Goal: Transaction & Acquisition: Register for event/course

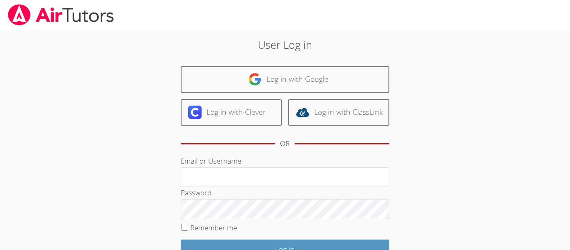
scroll to position [76, 0]
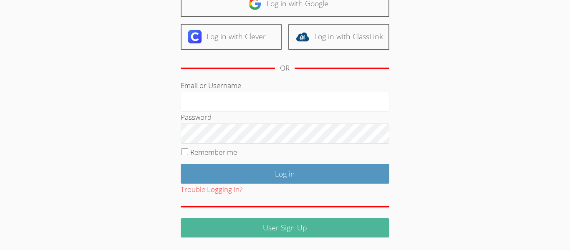
click at [312, 224] on link "User Sign Up" at bounding box center [285, 228] width 209 height 20
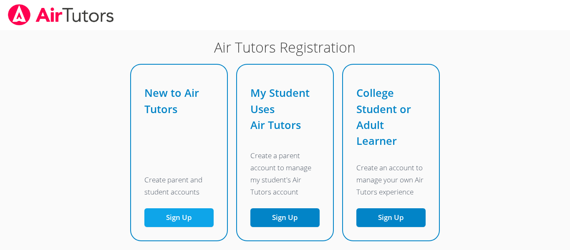
click at [192, 221] on button "Sign Up" at bounding box center [178, 217] width 69 height 19
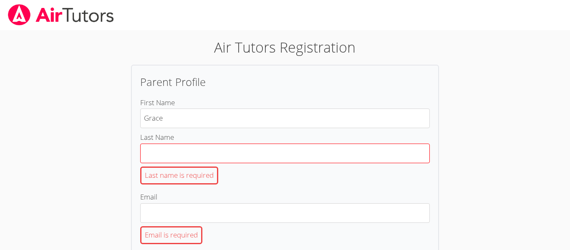
type input "Grace"
click at [238, 157] on input "Last Name Last name is required" at bounding box center [285, 154] width 290 height 20
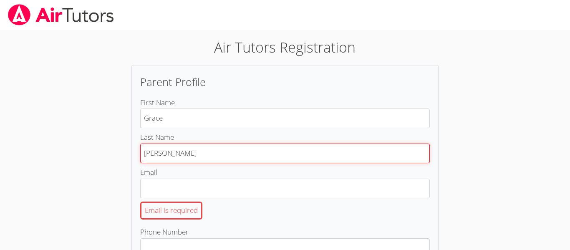
scroll to position [51, 0]
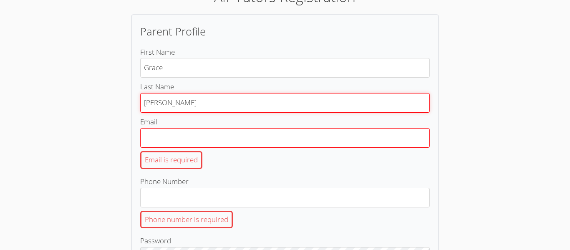
type input "Rivera"
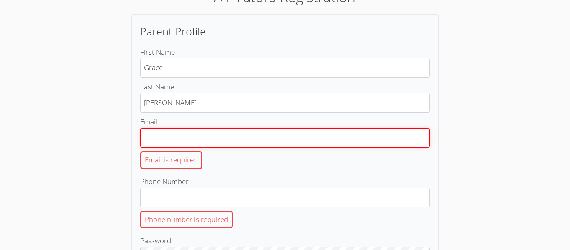
click at [276, 136] on input "Email Email is required" at bounding box center [285, 138] width 290 height 20
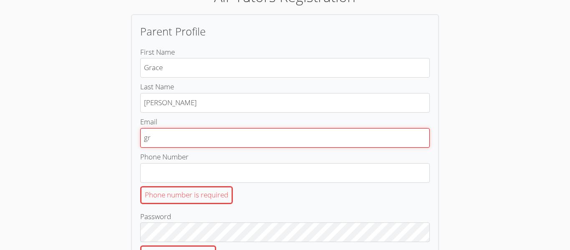
type input "g"
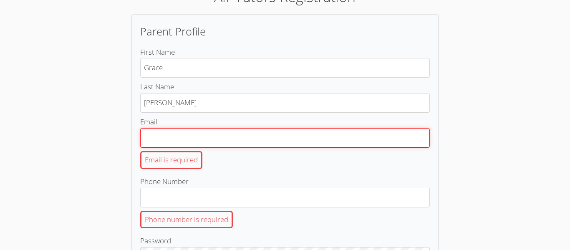
paste input "[EMAIL_ADDRESS][DOMAIN_NAME]"
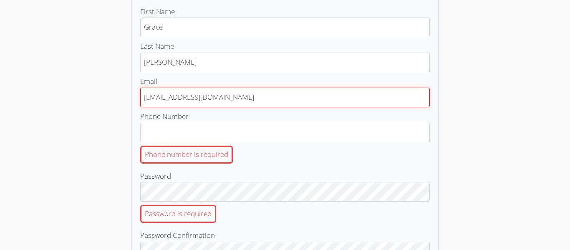
scroll to position [99, 0]
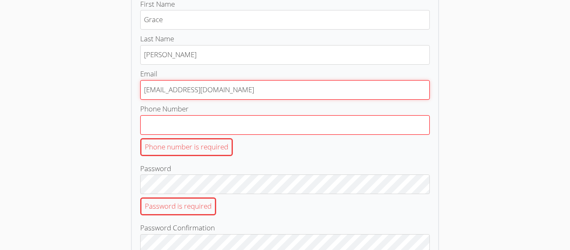
type input "[EMAIL_ADDRESS][DOMAIN_NAME]"
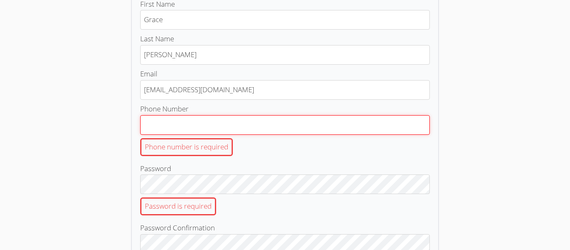
click at [241, 128] on input "Phone Number Phone number is required" at bounding box center [285, 125] width 290 height 20
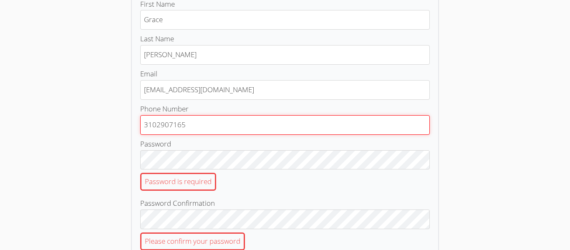
type input "3102907165"
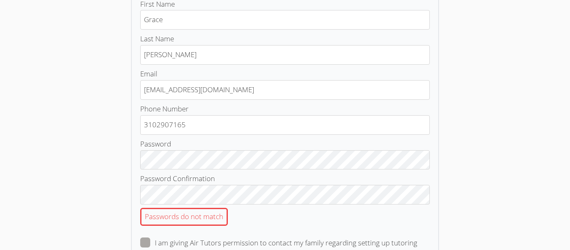
click at [441, 215] on div "Air Tutors Registration Parent Profile First Name Grace Last Name Rivera Email …" at bounding box center [285, 147] width 411 height 418
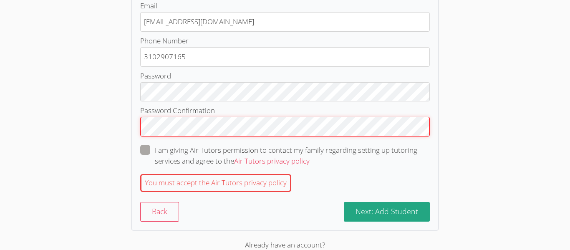
scroll to position [169, 0]
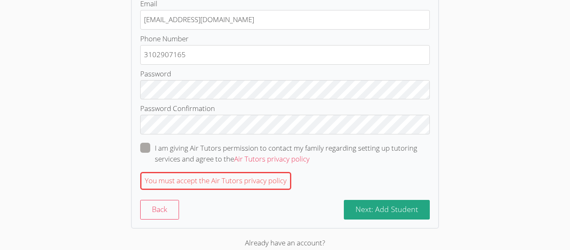
click at [310, 154] on span at bounding box center [310, 159] width 0 height 10
click at [310, 144] on input "I am giving Air Tutors permission to contact my family regarding setting up tut…" at bounding box center [313, 146] width 7 height 7
checkbox input "true"
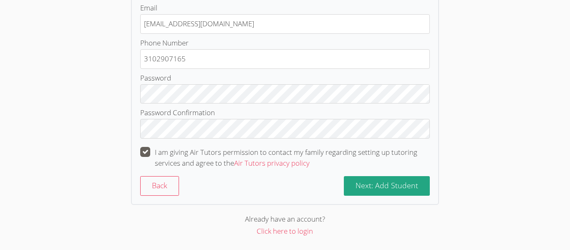
scroll to position [165, 0]
click at [393, 184] on span "Next: Add Student" at bounding box center [387, 185] width 63 height 10
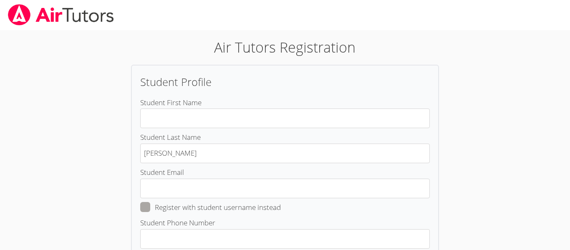
scroll to position [0, 0]
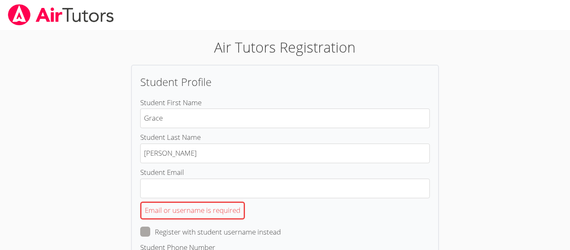
type input "Grace"
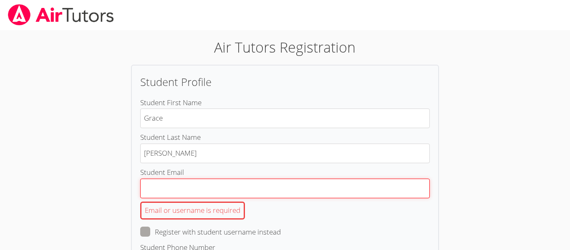
click at [280, 187] on input "Student Email Email or username is required" at bounding box center [285, 189] width 290 height 20
paste input "790871@missionacademyhs.school"
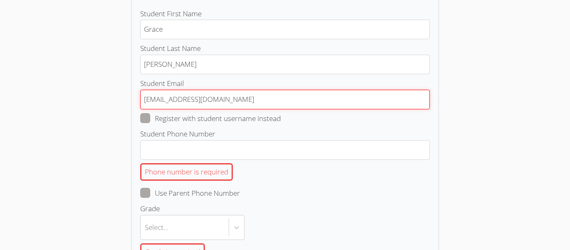
scroll to position [89, 0]
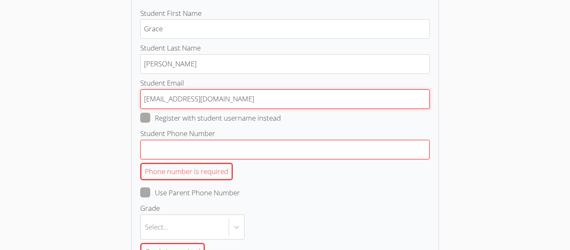
type input "790871@missionacademyhs.school"
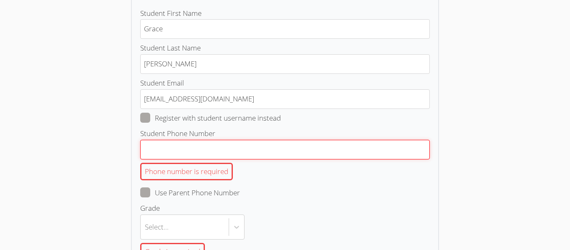
click at [242, 150] on input "Student Phone Number Phone number is required" at bounding box center [285, 150] width 290 height 20
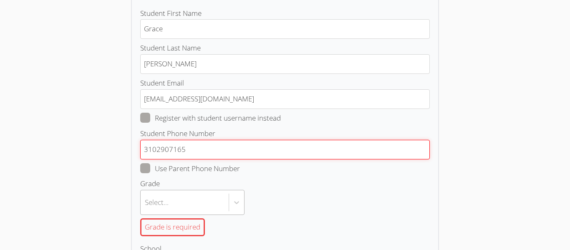
type input "3102907165"
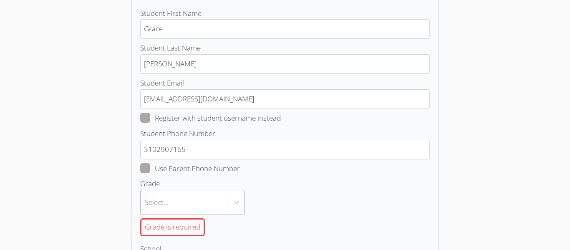
click at [203, 161] on body "Air Tutors Registration Student Profile Student First Name Grace Student Last N…" at bounding box center [285, 36] width 570 height 250
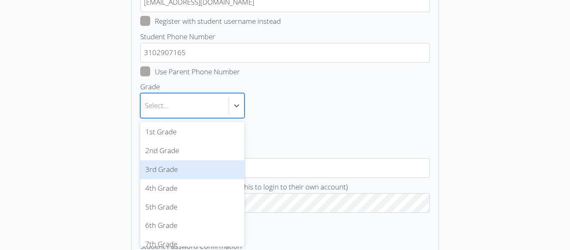
scroll to position [59, 0]
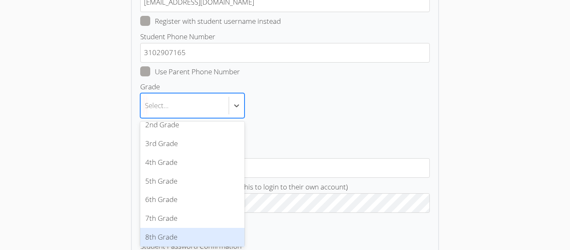
click at [172, 234] on div "8th Grade" at bounding box center [192, 237] width 104 height 19
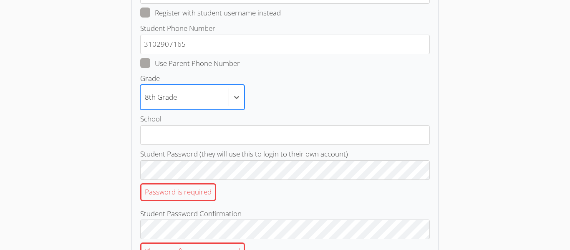
scroll to position [195, 0]
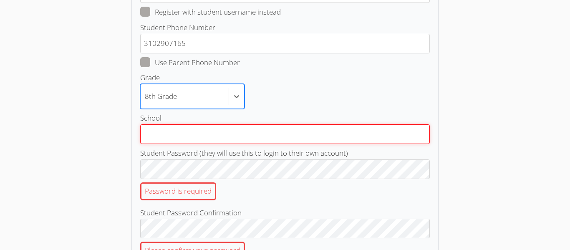
click at [240, 130] on input "School" at bounding box center [285, 134] width 290 height 20
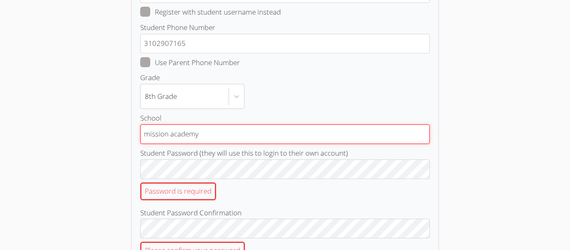
type input "mission academy"
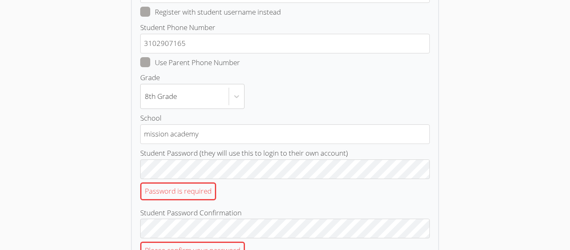
click at [344, 203] on div "Password is required" at bounding box center [285, 191] width 290 height 25
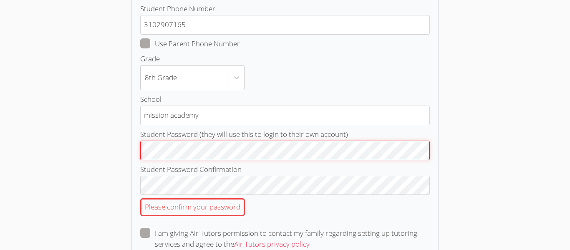
scroll to position [219, 0]
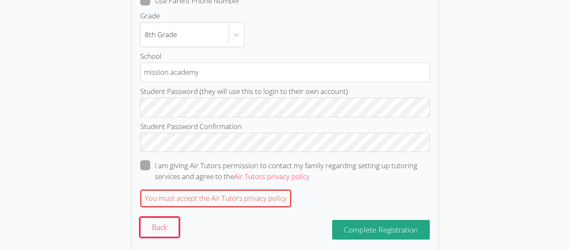
click at [310, 172] on span at bounding box center [310, 177] width 0 height 10
click at [310, 165] on input "I am giving Air Tutors permission to contact my family regarding setting up tut…" at bounding box center [313, 163] width 7 height 7
checkbox input "true"
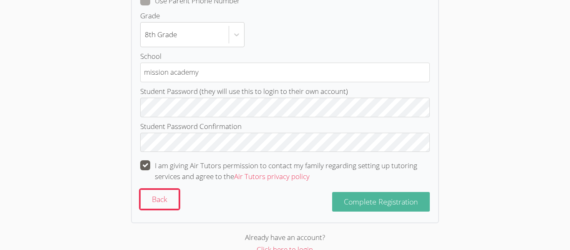
click at [367, 205] on span "Complete Registration" at bounding box center [381, 202] width 74 height 10
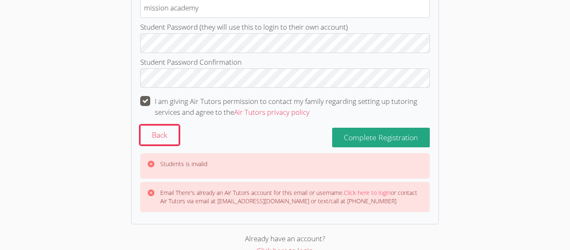
scroll to position [0, 0]
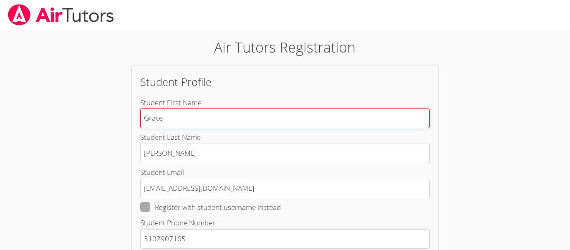
click at [222, 120] on input "Grace" at bounding box center [285, 119] width 290 height 20
type input "G"
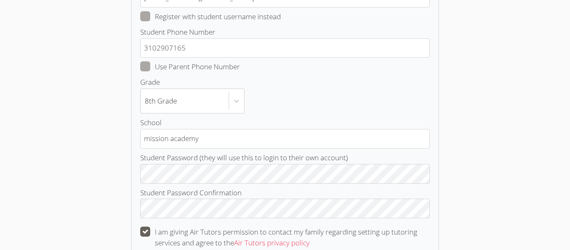
scroll to position [215, 0]
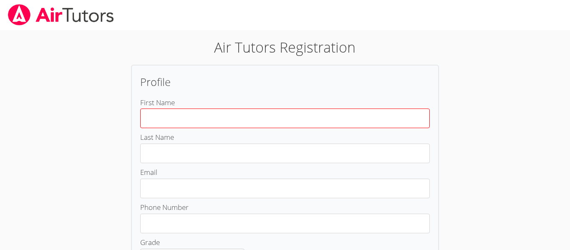
type input "g"
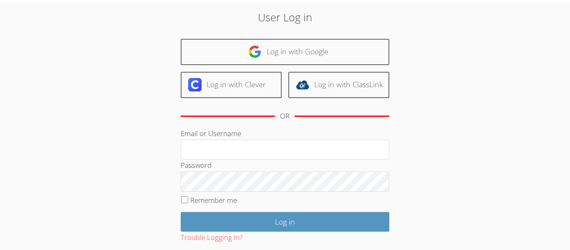
scroll to position [28, 0]
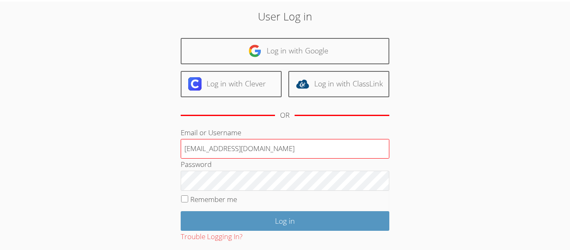
click at [304, 145] on input "[EMAIL_ADDRESS][DOMAIN_NAME]" at bounding box center [285, 149] width 209 height 20
type input "7"
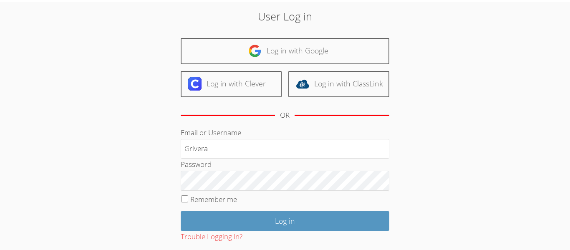
type input "Grivera"
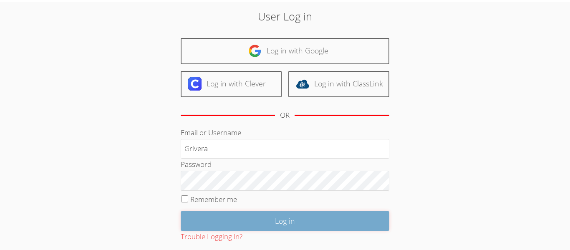
click at [325, 211] on input "Log in" at bounding box center [285, 221] width 209 height 20
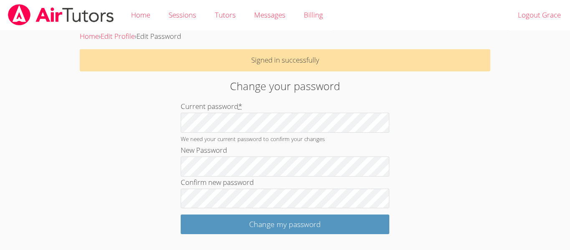
click at [470, 152] on div "Home › Edit Profile › Edit Password Signed in successfully Change your password…" at bounding box center [285, 132] width 428 height 204
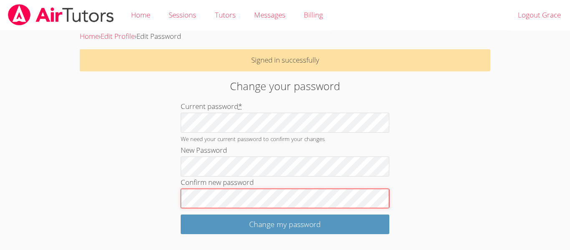
click at [181, 215] on input "Change my password" at bounding box center [285, 225] width 209 height 20
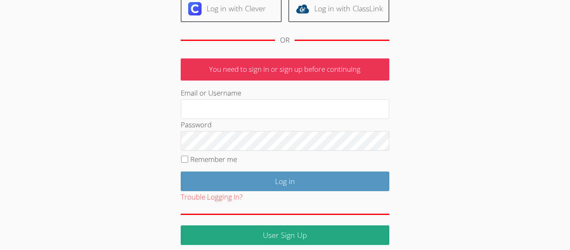
scroll to position [111, 0]
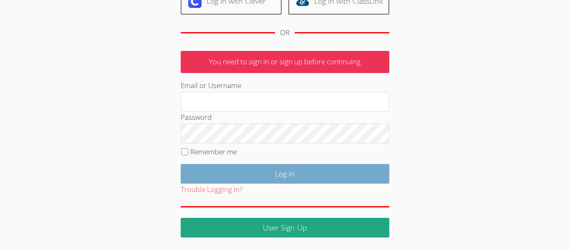
type input "[EMAIL_ADDRESS][DOMAIN_NAME]"
click at [220, 175] on input "Log in" at bounding box center [285, 174] width 209 height 20
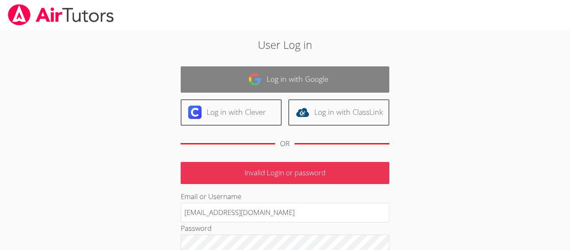
click at [308, 73] on link "Log in with Google" at bounding box center [285, 79] width 209 height 26
